Goal: Book appointment/travel/reservation

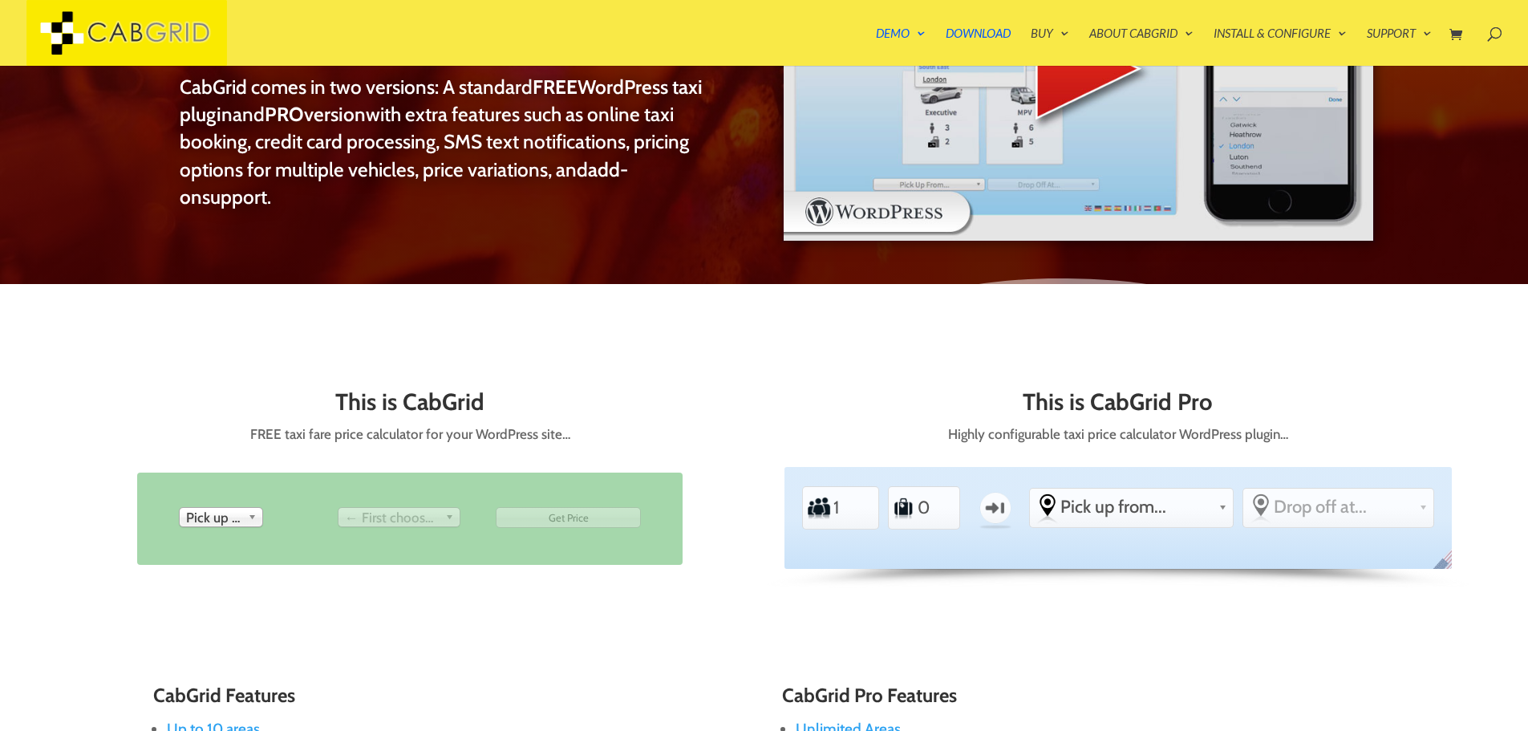
scroll to position [576, 0]
click at [212, 509] on span "Pick up from" at bounding box center [213, 518] width 55 height 19
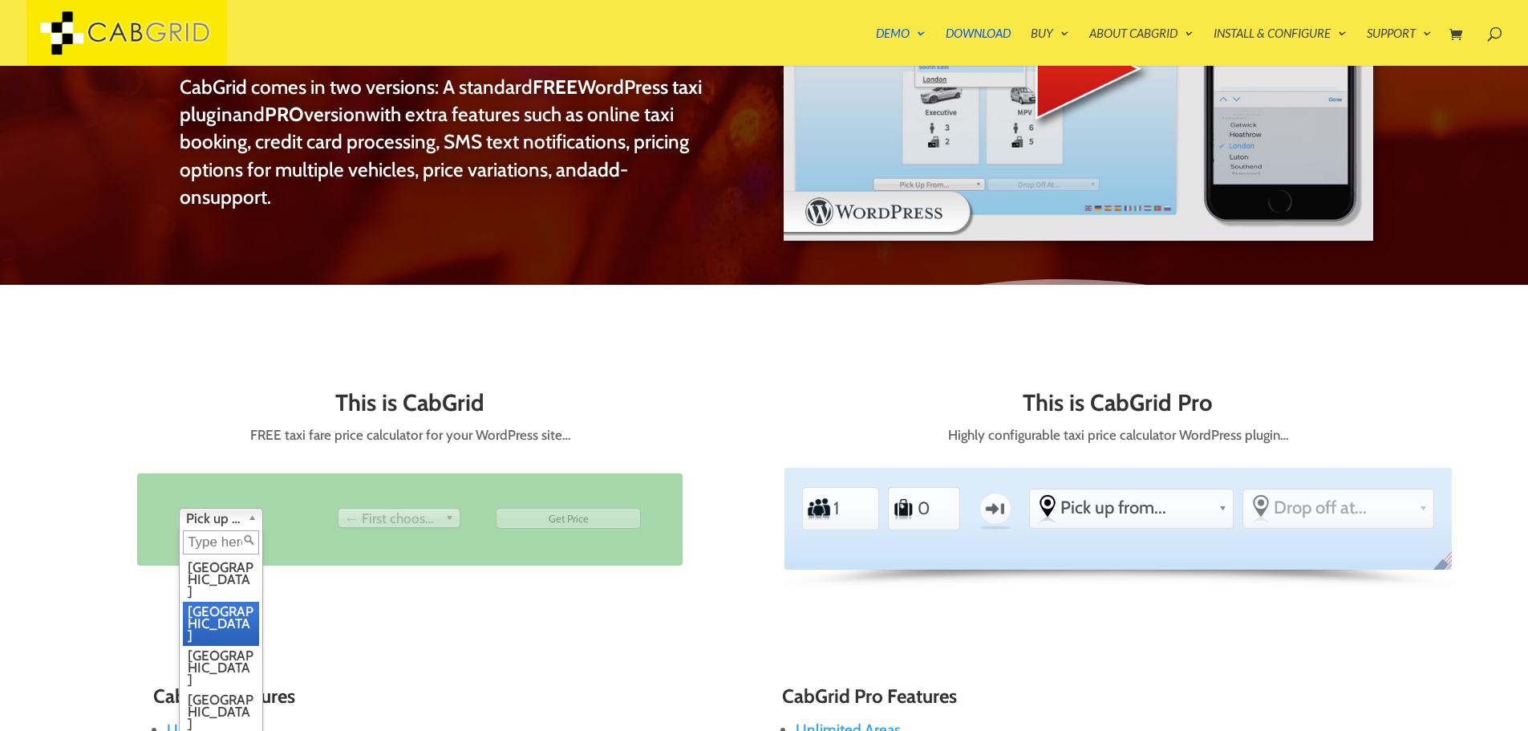
click at [217, 602] on li "[GEOGRAPHIC_DATA]" at bounding box center [221, 624] width 76 height 44
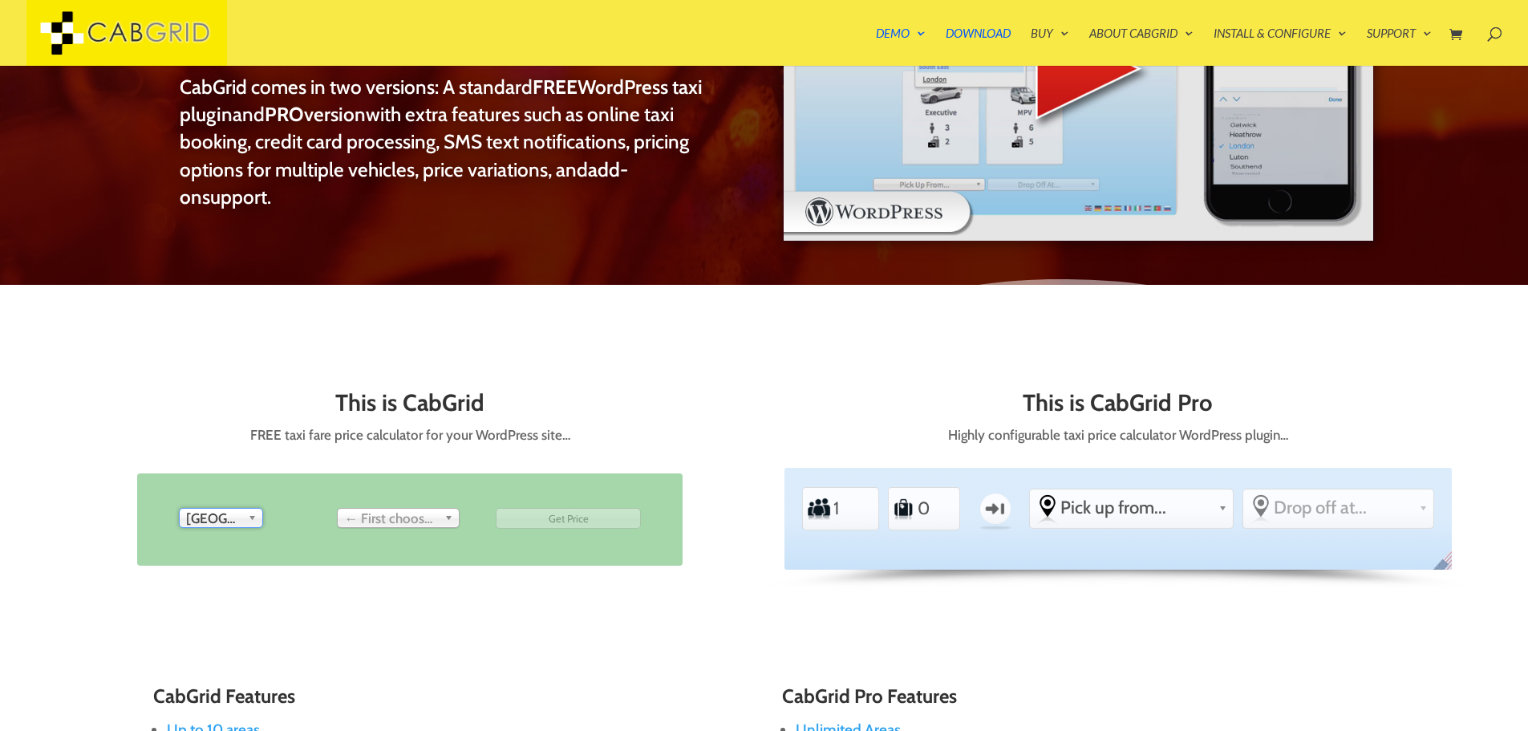
click at [374, 509] on span "← First choose pick up" at bounding box center [392, 518] width 94 height 19
click at [386, 509] on span "Drop off at..." at bounding box center [392, 518] width 94 height 19
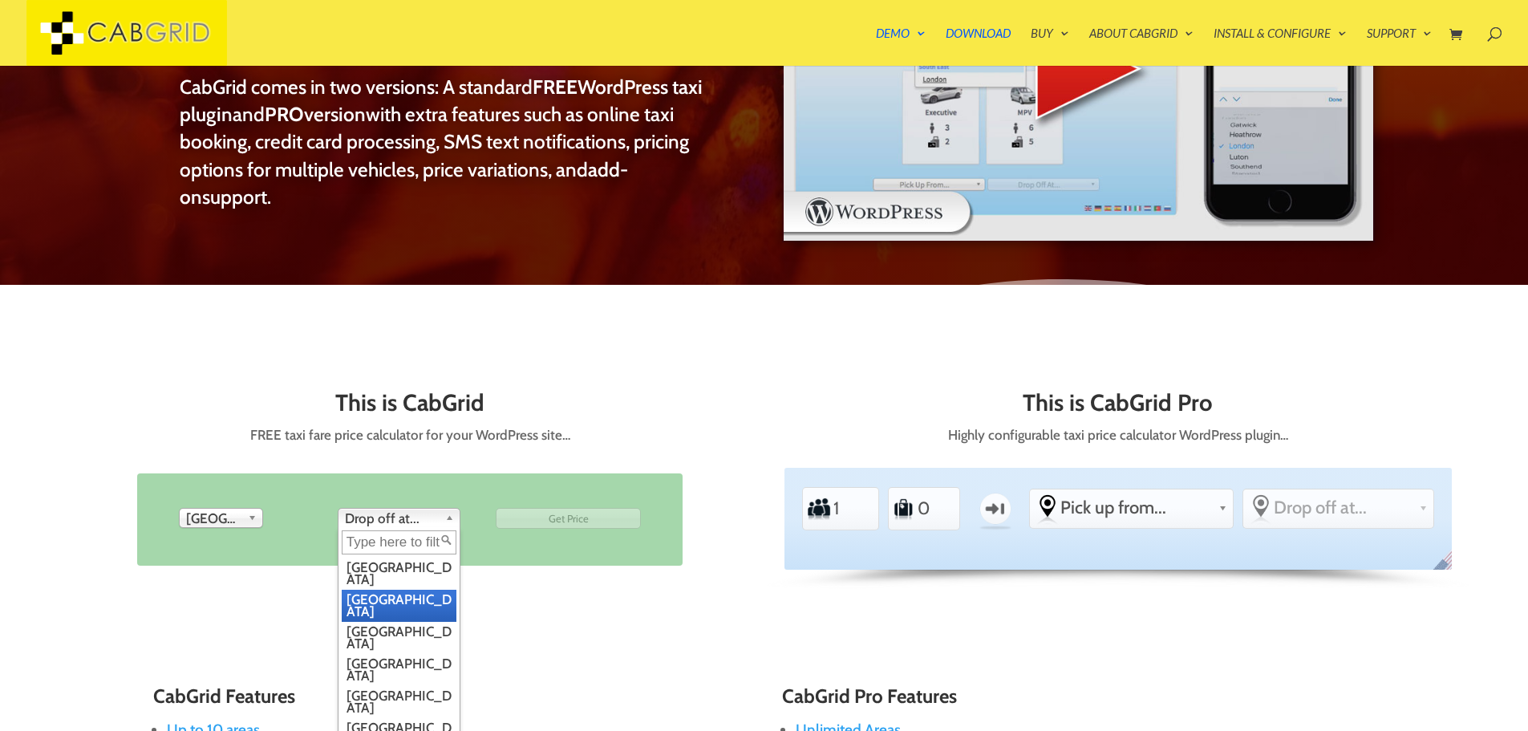
click at [383, 590] on li "[GEOGRAPHIC_DATA]" at bounding box center [399, 606] width 115 height 32
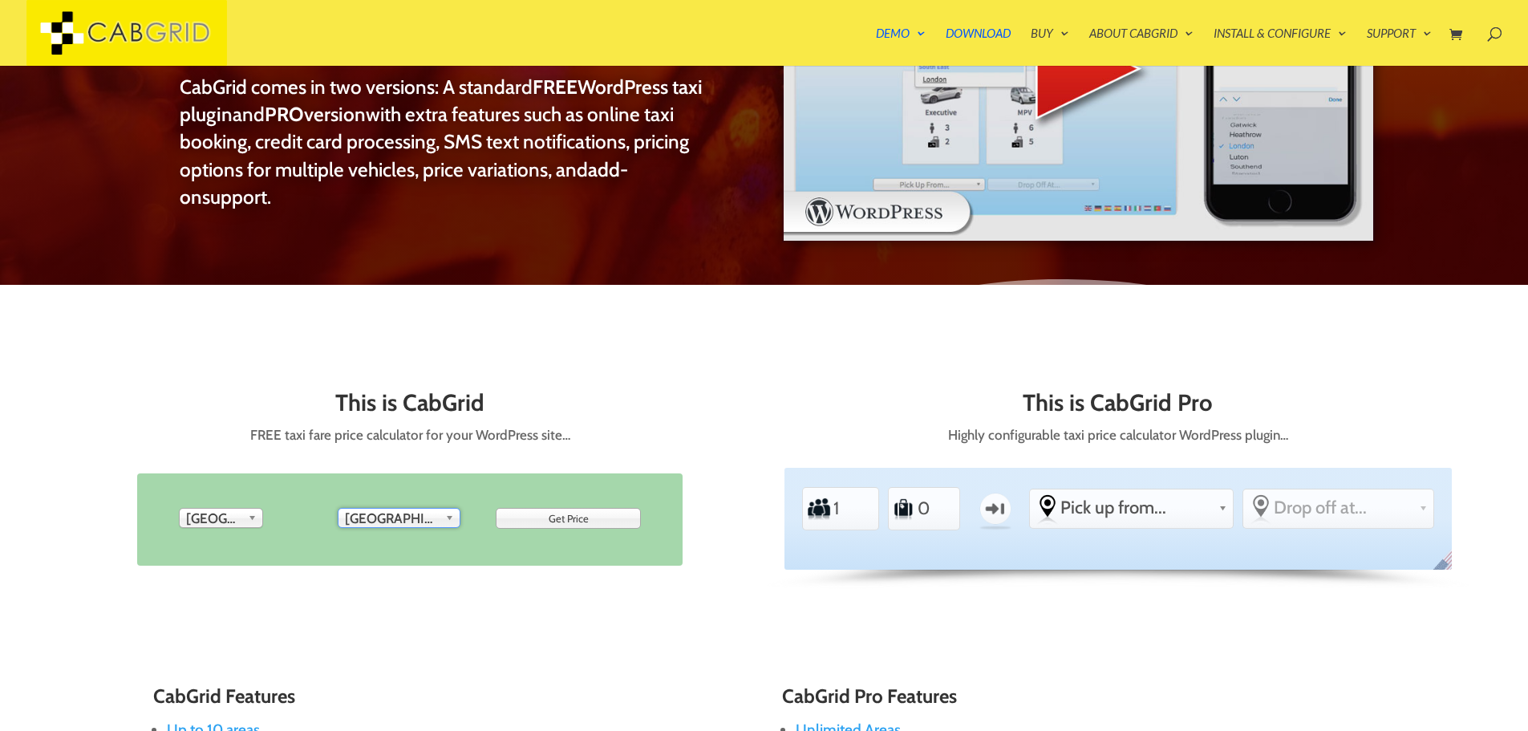
click at [566, 508] on input "Get Price" at bounding box center [568, 518] width 145 height 21
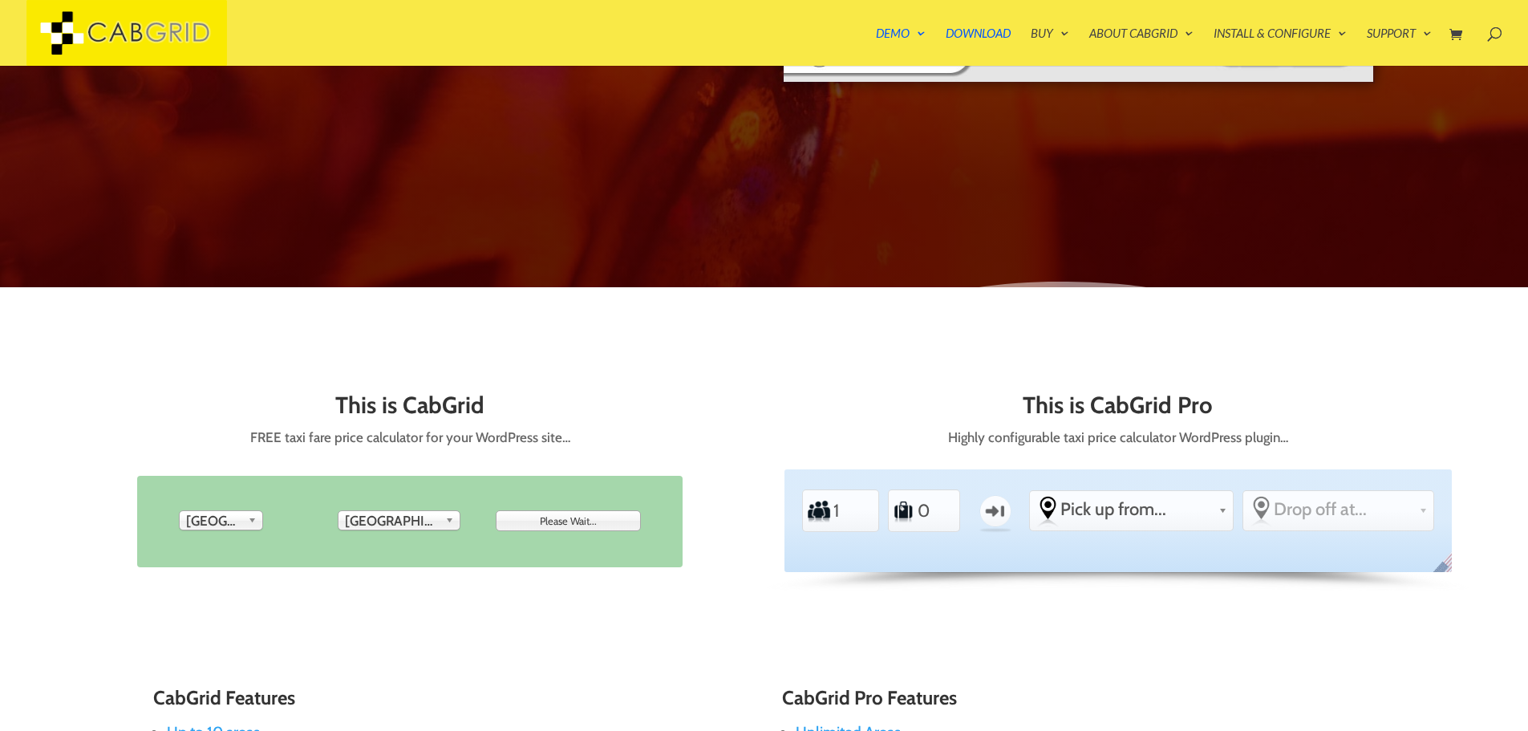
scroll to position [0, 0]
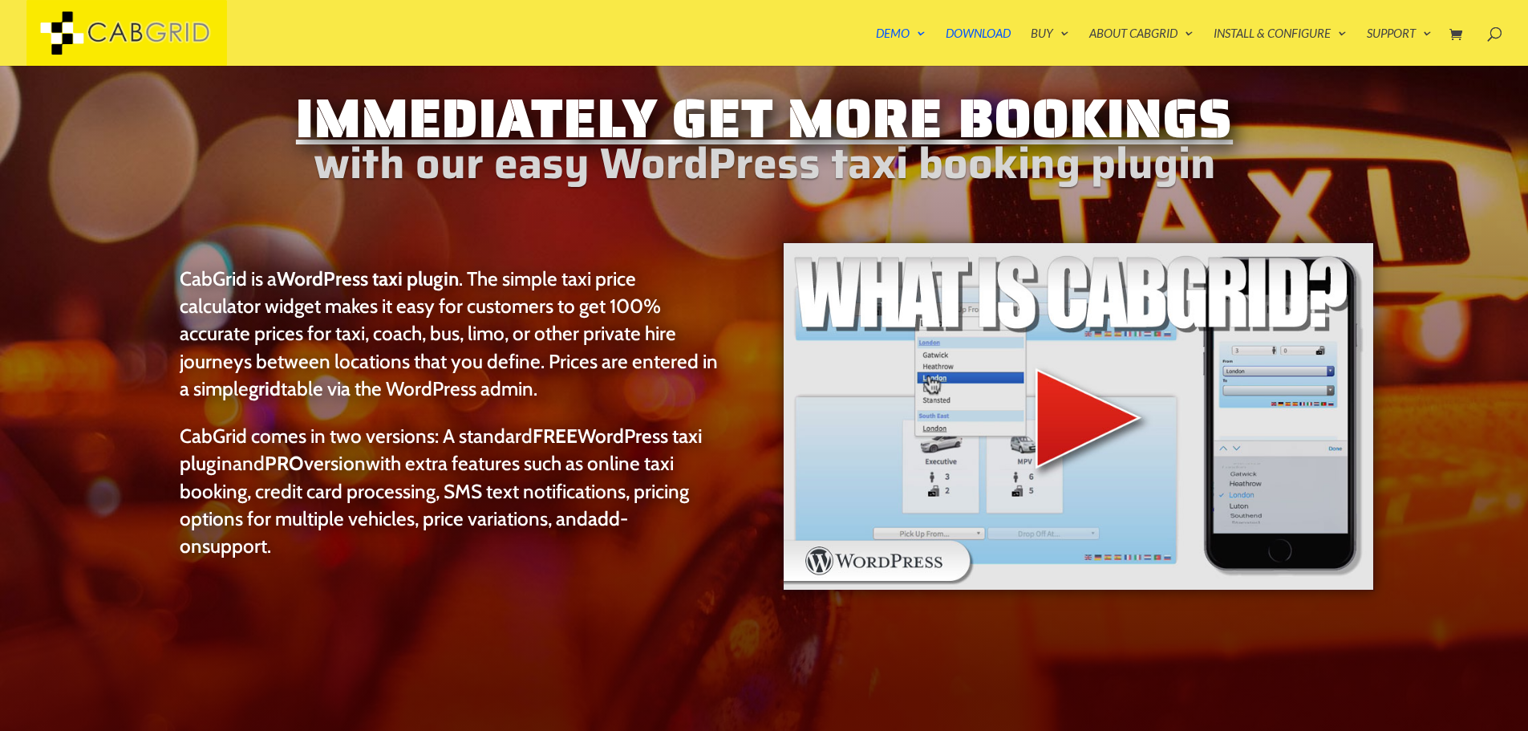
type input "Get Price"
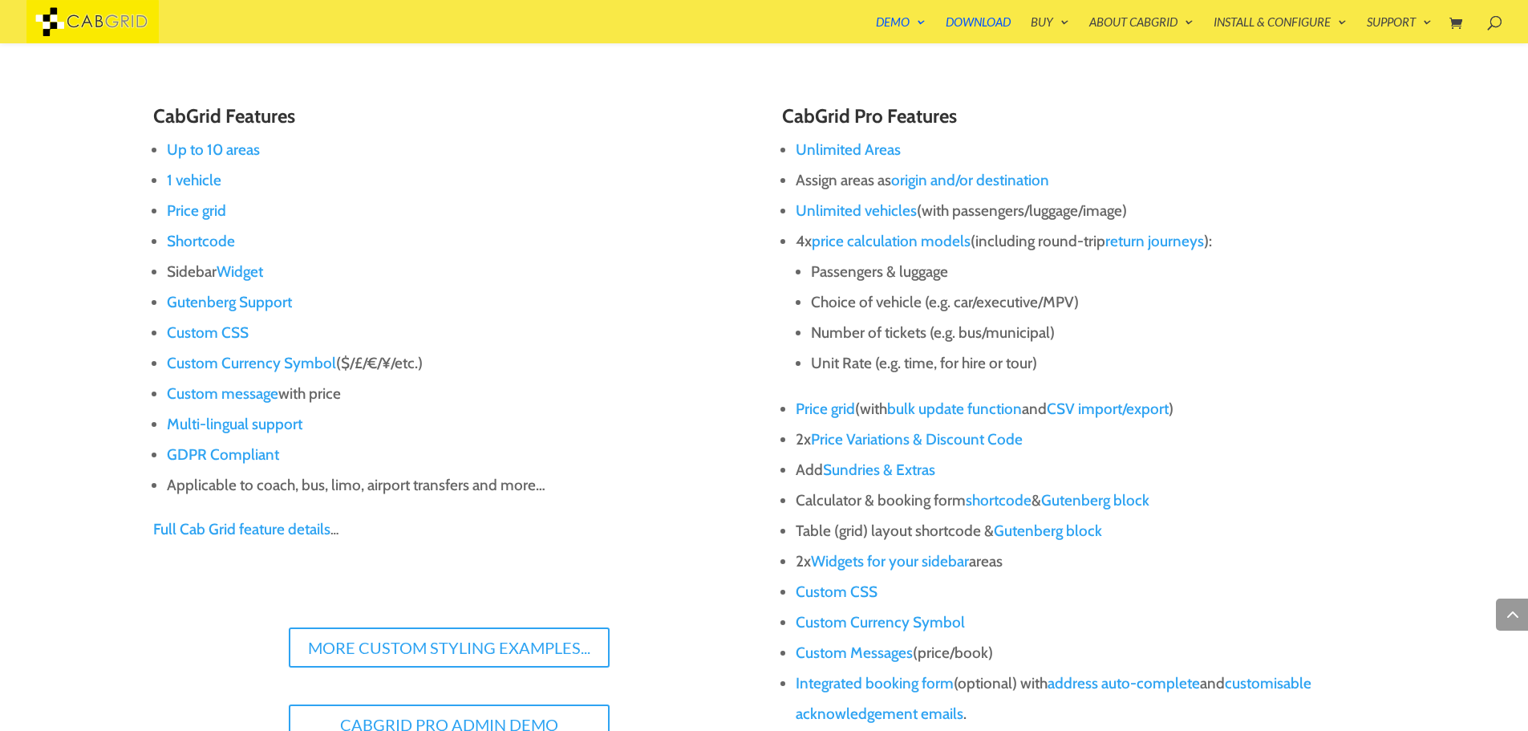
scroll to position [1311, 0]
